Goal: Information Seeking & Learning: Find specific fact

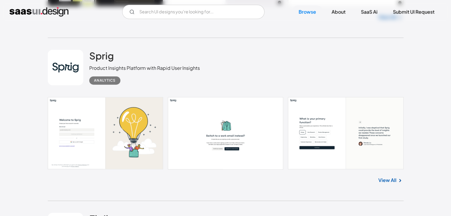
scroll to position [415, 0]
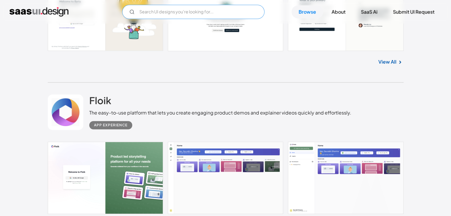
click at [200, 10] on input "Email Form" at bounding box center [193, 12] width 142 height 14
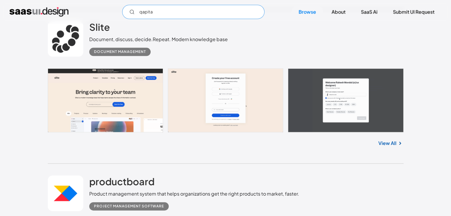
scroll to position [652, 0]
type input "qapita"
click at [379, 154] on div "Slite Document, discuss, decide.Repeat. Modern knowledge base Document Manageme…" at bounding box center [226, 86] width 356 height 155
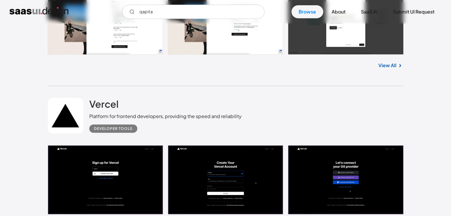
scroll to position [3884, 0]
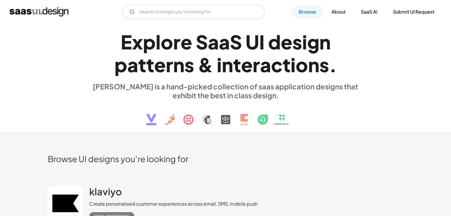
scroll to position [178, 0]
